Goal: Transaction & Acquisition: Purchase product/service

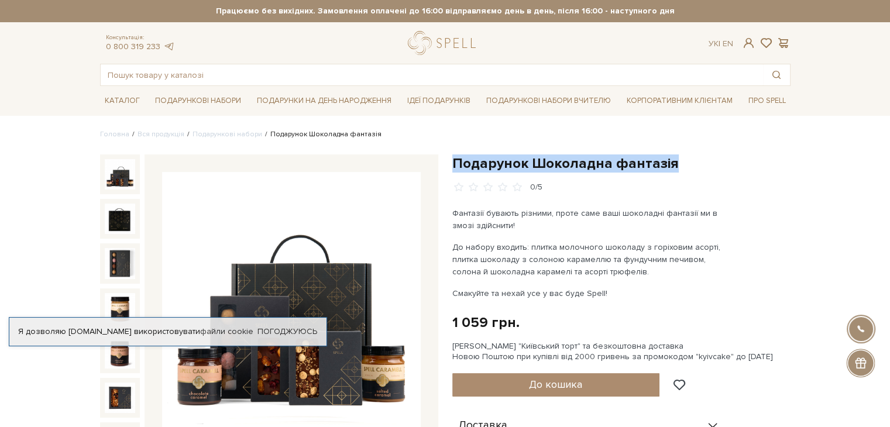
drag, startPoint x: 677, startPoint y: 162, endPoint x: 455, endPoint y: 164, distance: 221.9
click at [455, 162] on h1 "Подарунок Шоколадна фантазія" at bounding box center [622, 164] width 338 height 18
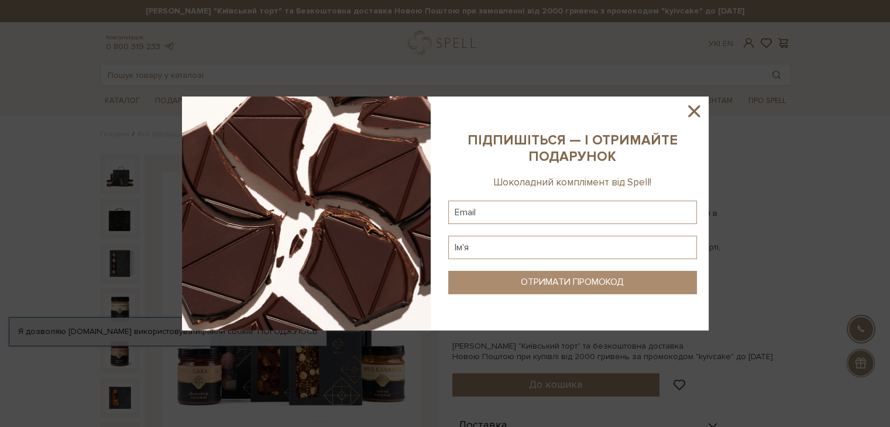
click at [695, 111] on icon at bounding box center [694, 111] width 20 height 20
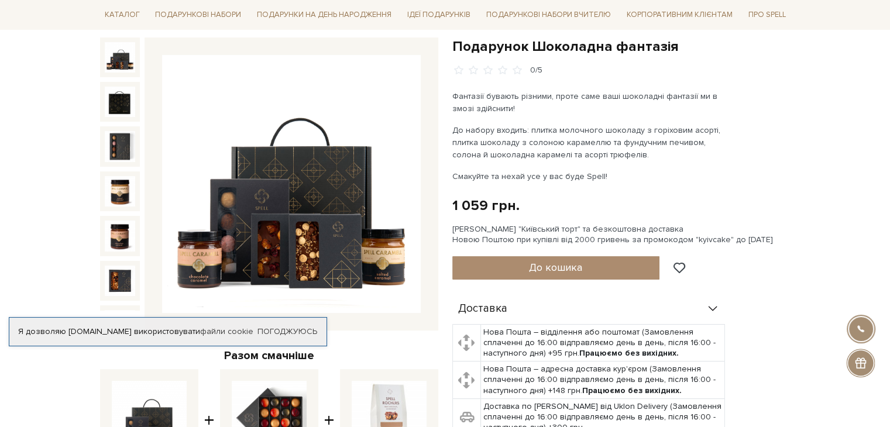
scroll to position [176, 0]
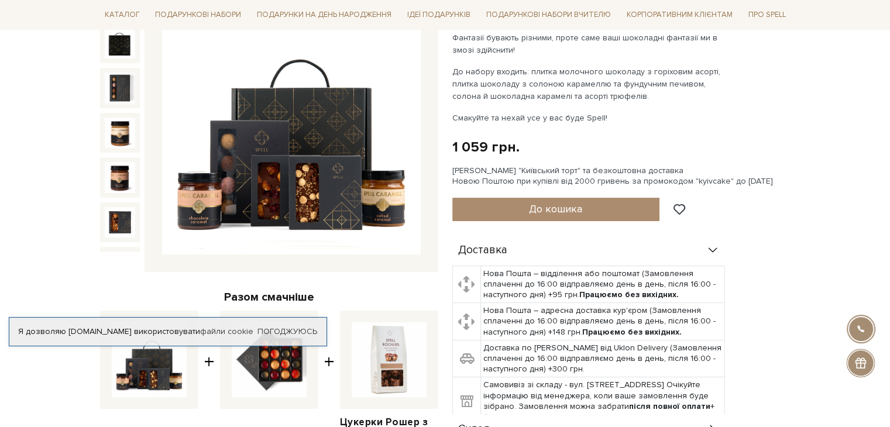
click at [276, 394] on label at bounding box center [269, 360] width 98 height 98
checkbox input "false"
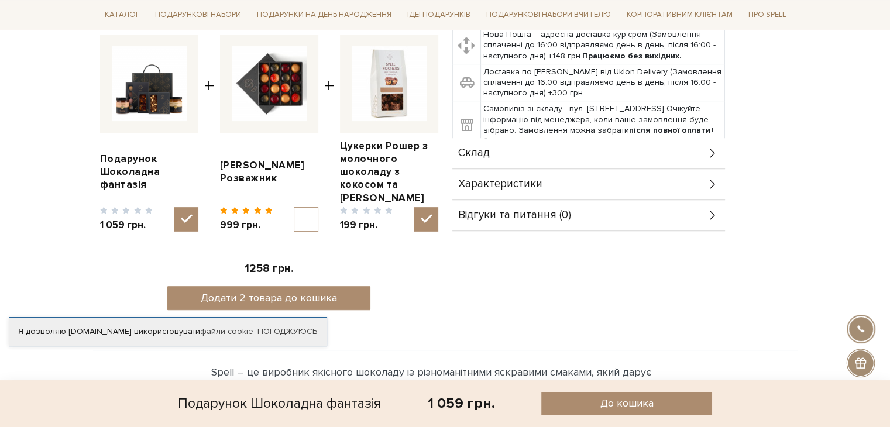
scroll to position [159, 0]
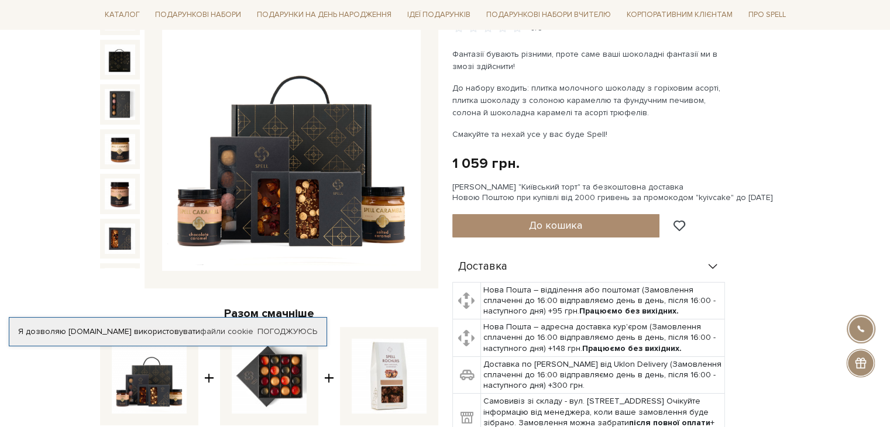
click at [346, 157] on img at bounding box center [291, 142] width 259 height 259
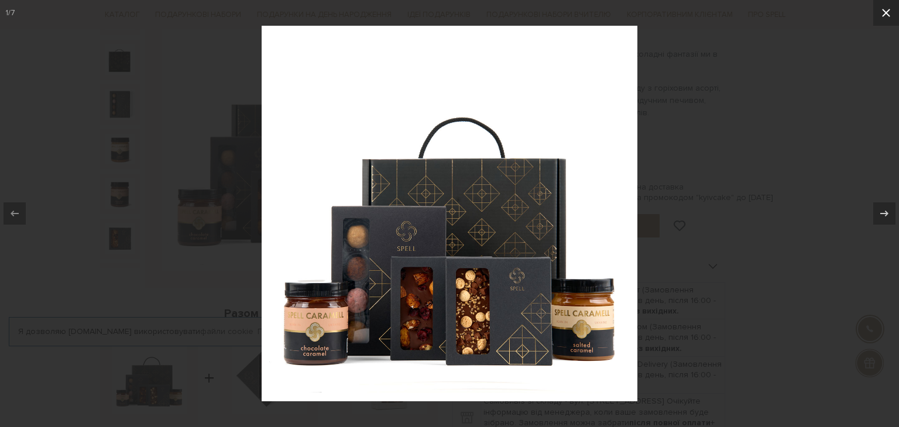
click at [890, 13] on icon at bounding box center [886, 13] width 14 height 14
